Goal: Transaction & Acquisition: Obtain resource

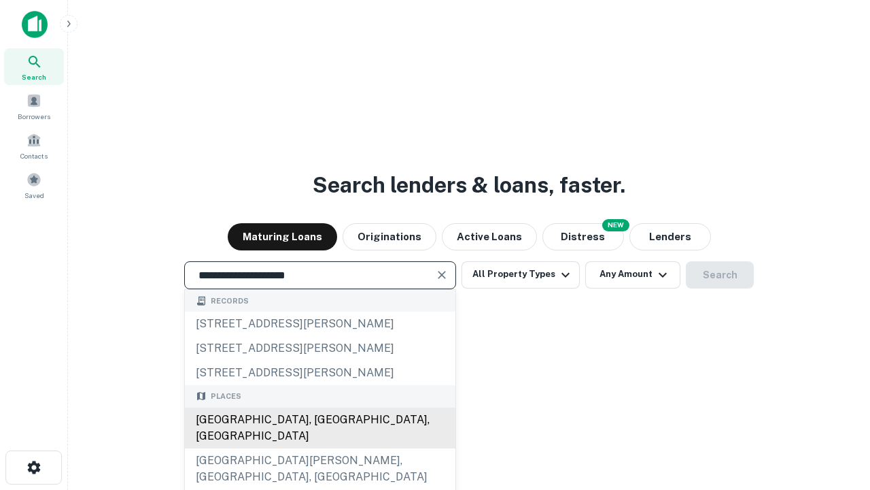
click at [320, 448] on div "[GEOGRAPHIC_DATA], [GEOGRAPHIC_DATA], [GEOGRAPHIC_DATA]" at bounding box center [320, 427] width 271 height 41
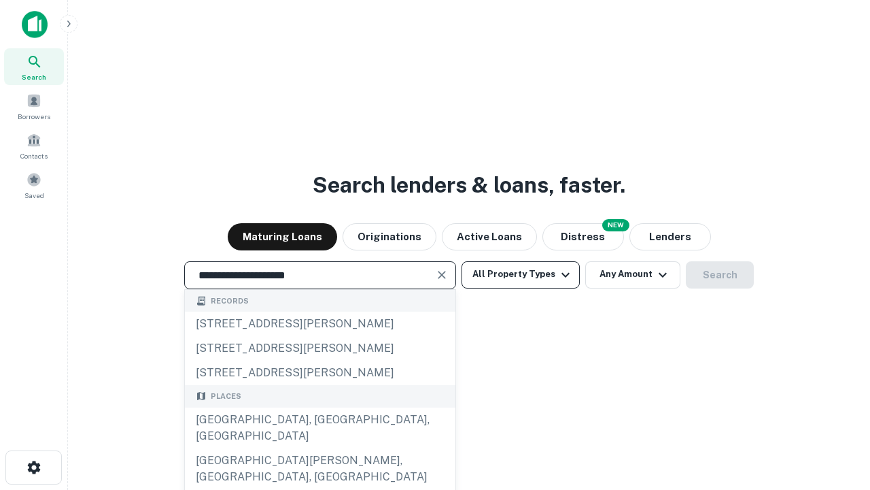
type input "**********"
click at [521, 274] on button "All Property Types" at bounding box center [521, 274] width 118 height 27
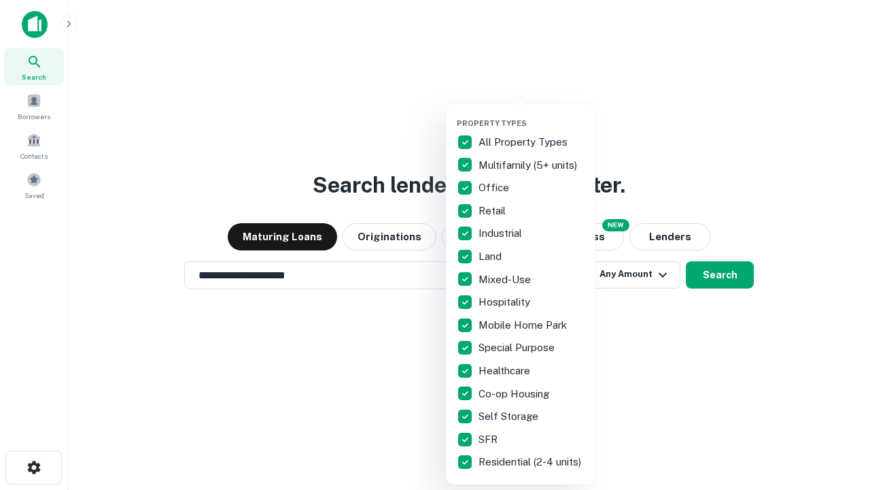
click at [532, 114] on button "button" at bounding box center [532, 114] width 150 height 1
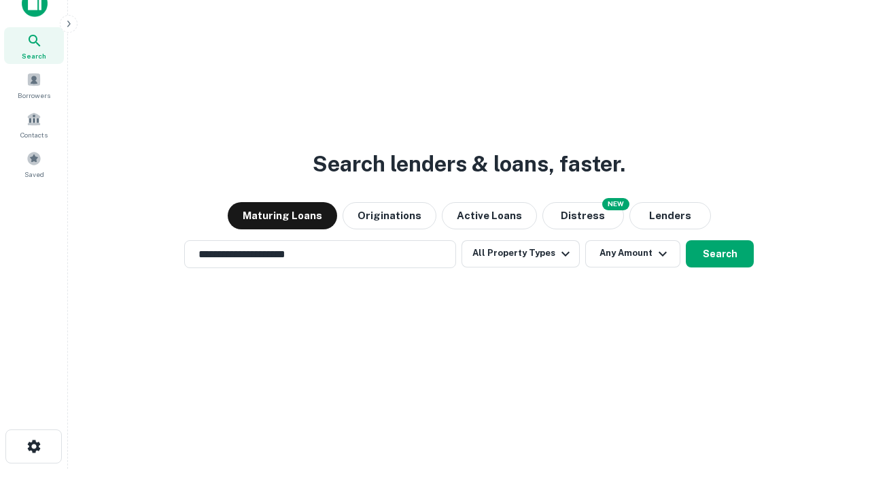
scroll to position [8, 164]
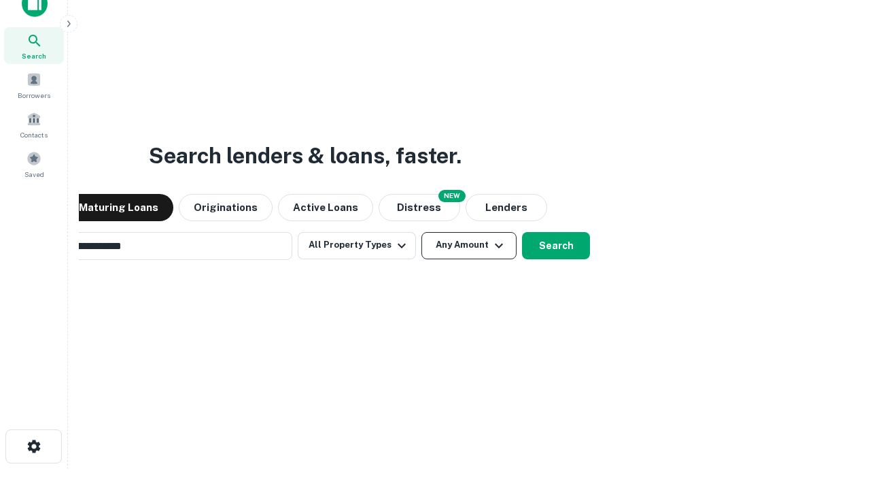
click at [422, 232] on button "Any Amount" at bounding box center [469, 245] width 95 height 27
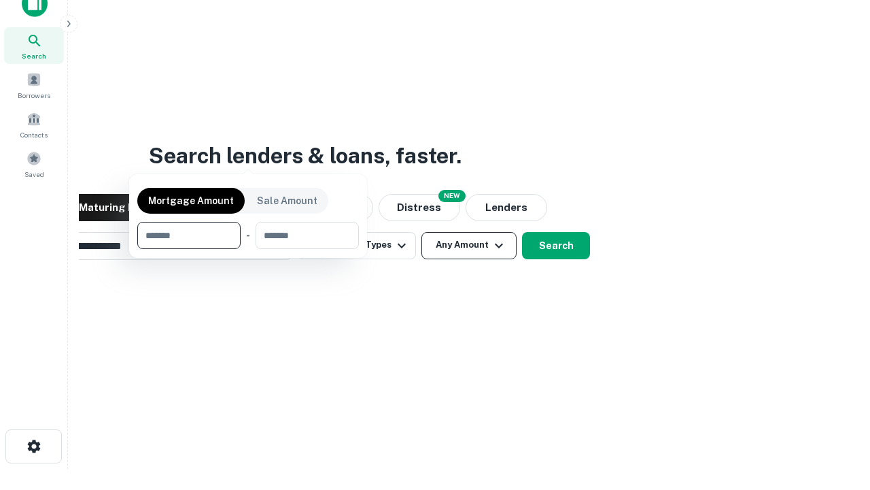
scroll to position [98, 385]
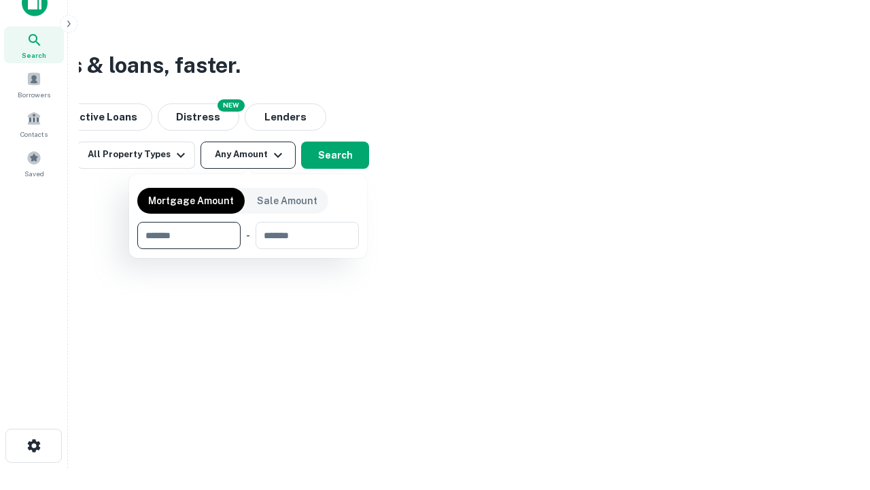
type input "*******"
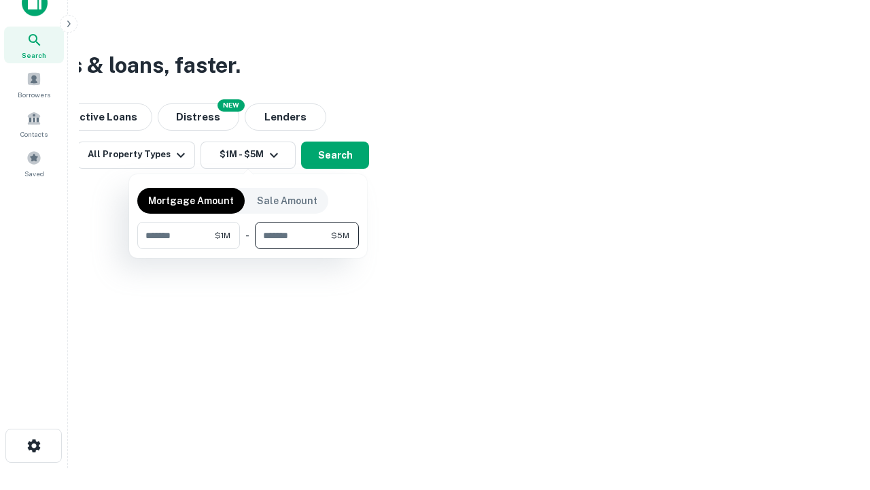
type input "*******"
click at [248, 249] on button "button" at bounding box center [248, 249] width 222 height 1
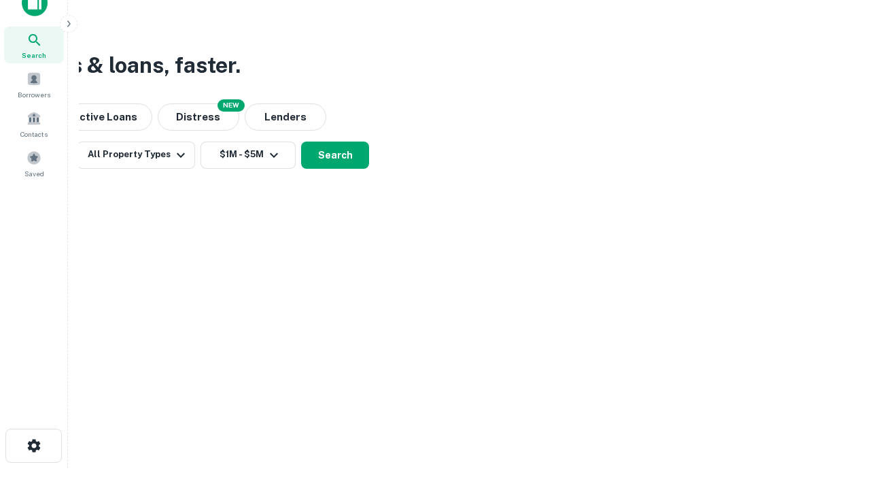
scroll to position [8, 251]
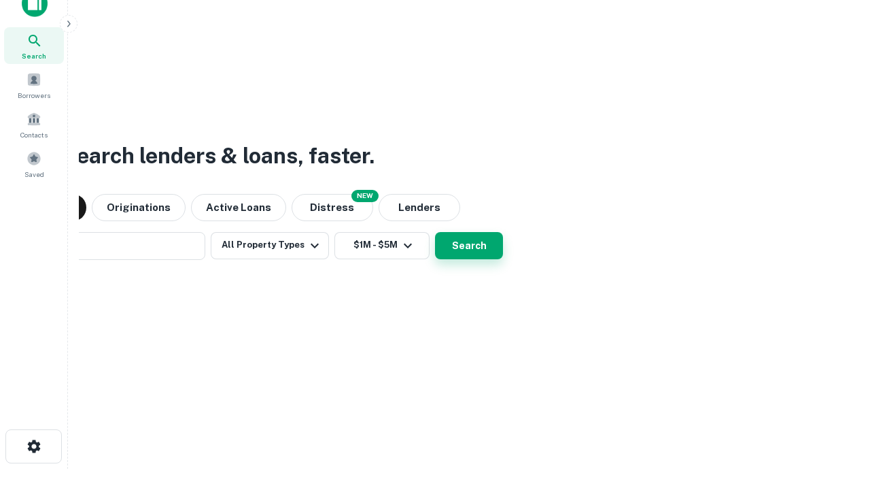
click at [435, 232] on button "Search" at bounding box center [469, 245] width 68 height 27
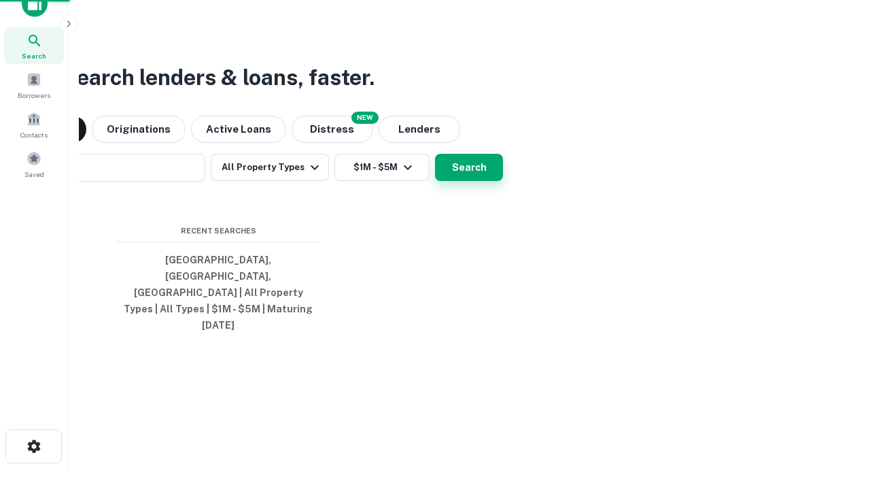
scroll to position [36, 385]
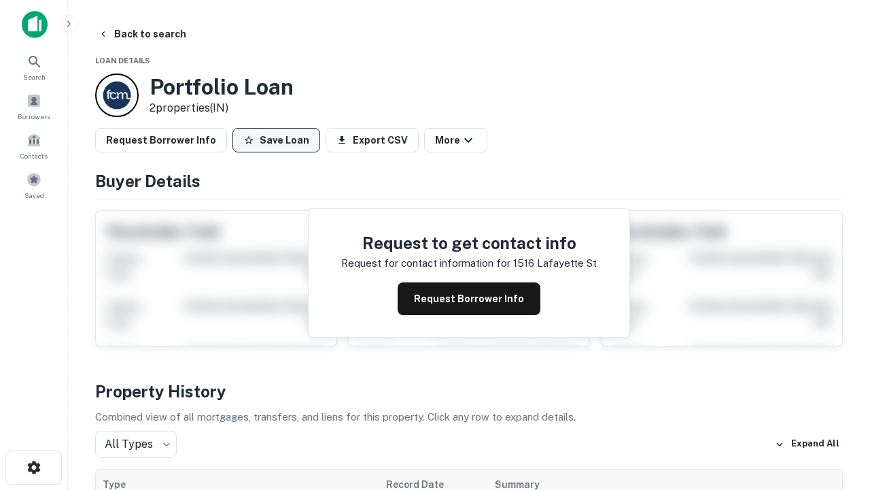
click at [276, 140] on button "Save Loan" at bounding box center [277, 140] width 88 height 24
click at [279, 140] on button "Loan Saved" at bounding box center [280, 140] width 94 height 24
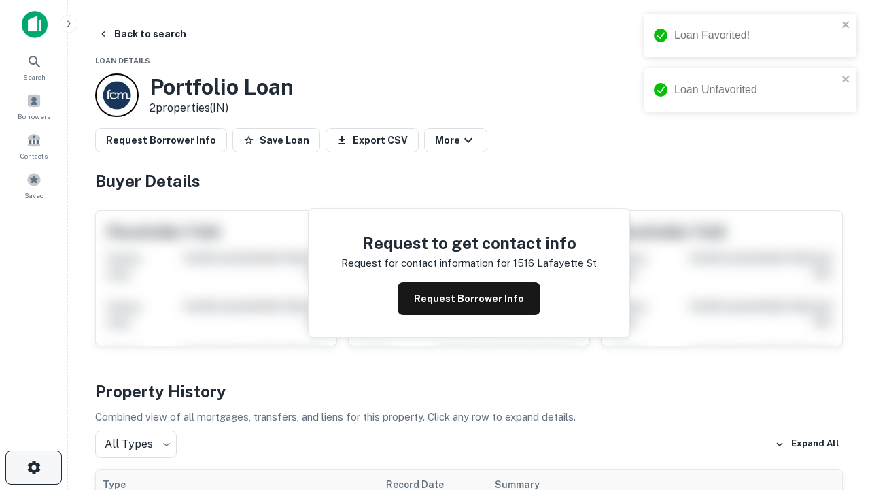
click at [33, 467] on icon "button" at bounding box center [34, 467] width 16 height 16
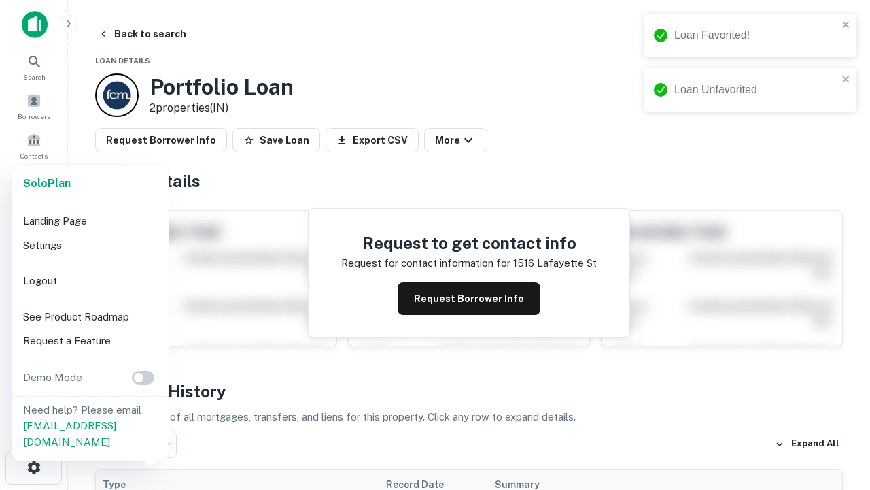
click at [90, 280] on li "Logout" at bounding box center [91, 281] width 146 height 24
